Goal: Navigation & Orientation: Find specific page/section

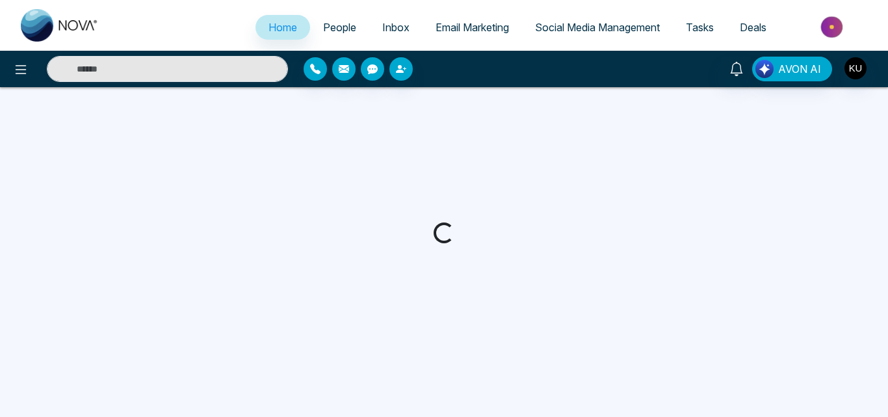
select select "*"
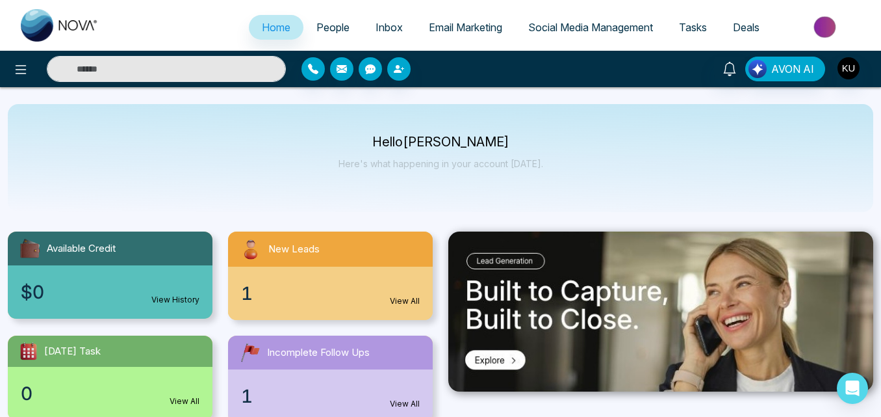
click at [412, 296] on link "View All" at bounding box center [405, 301] width 30 height 12
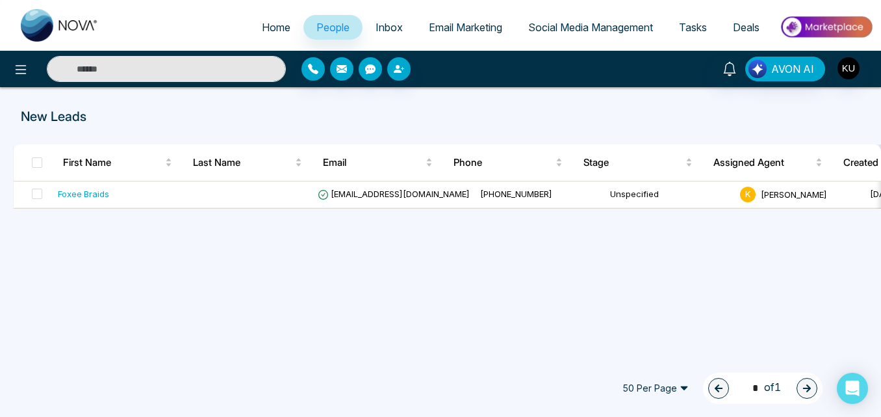
select select "*"
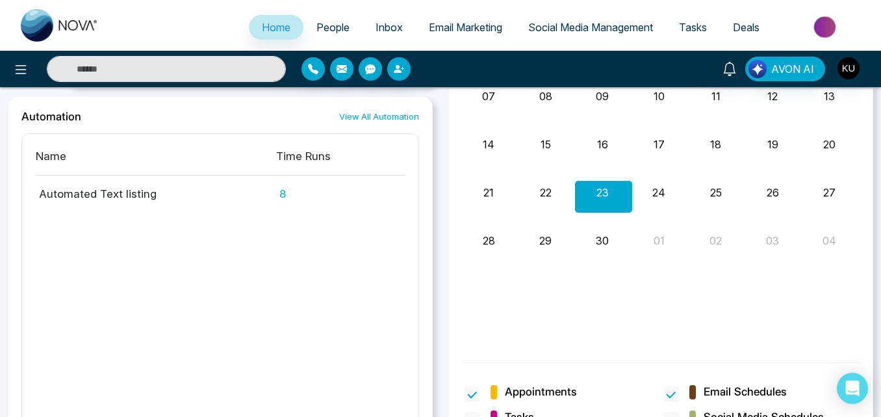
scroll to position [1146, 0]
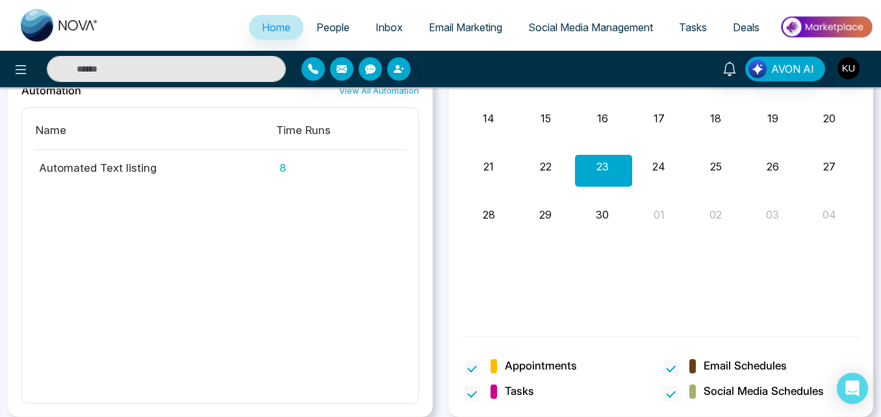
click at [272, 27] on span "Home" at bounding box center [276, 27] width 29 height 13
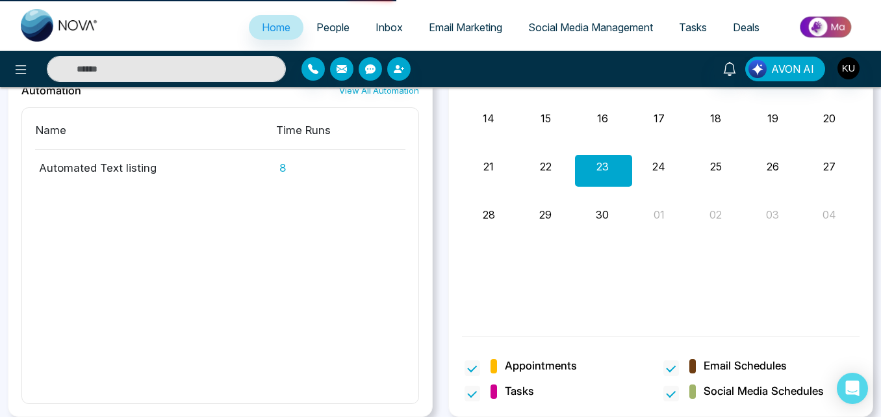
scroll to position [0, 0]
